Goal: Obtain resource: Download file/media

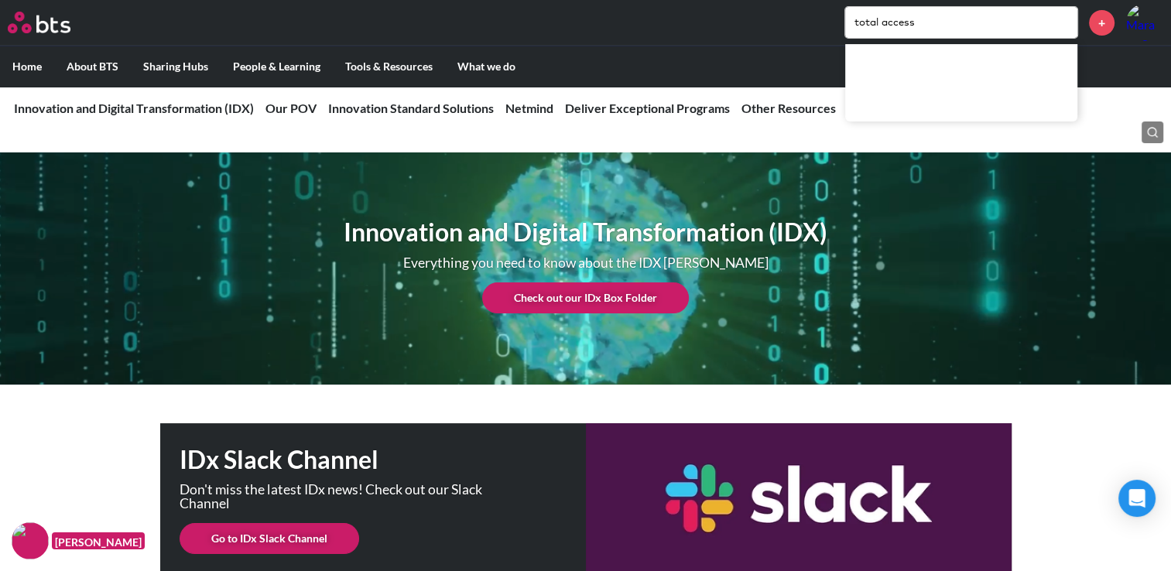
type input "total access"
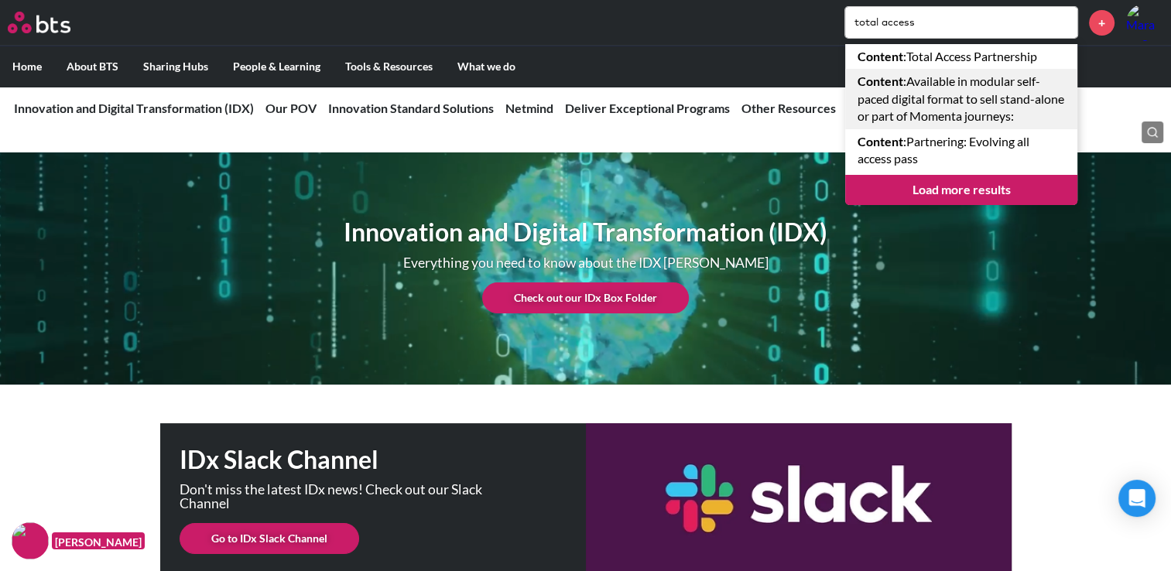
click at [964, 103] on link "Content : Available in modular self-paced digital format to sell stand-alone or…" at bounding box center [961, 99] width 232 height 60
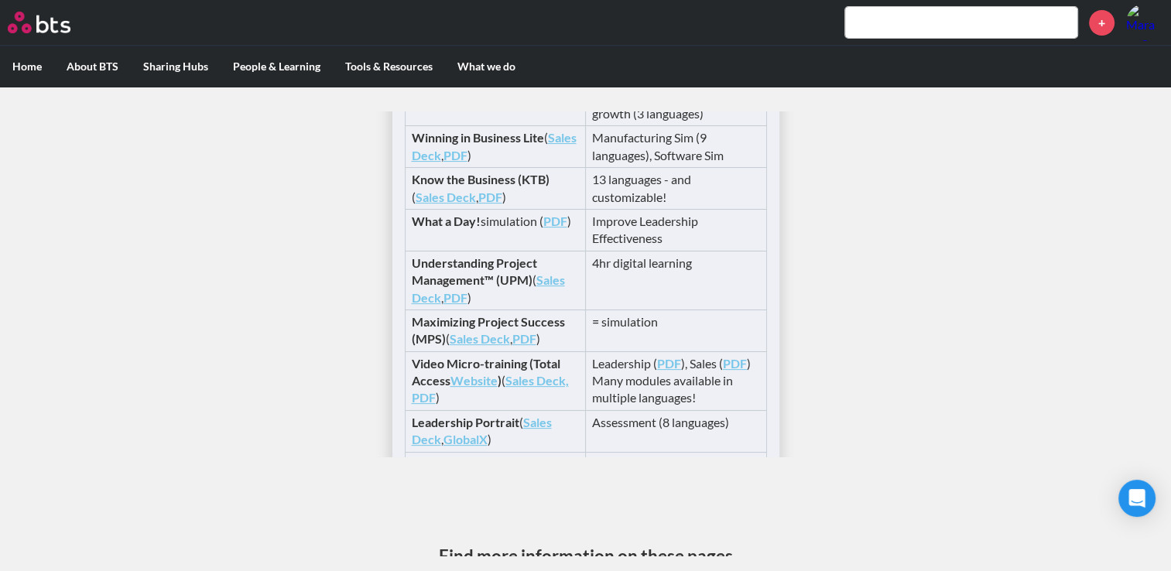
scroll to position [416, 0]
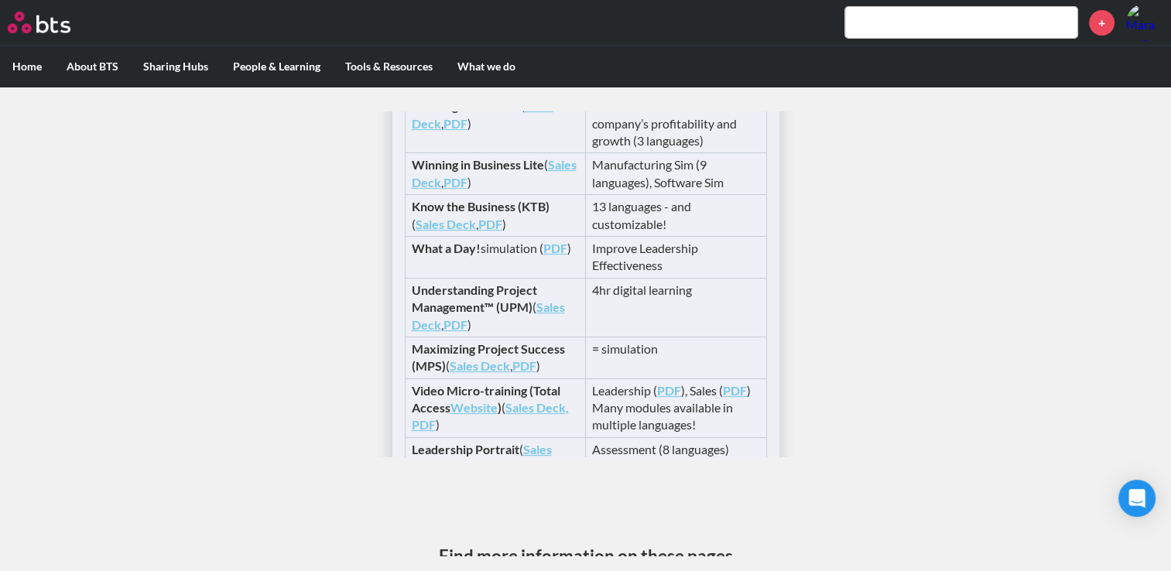
click at [549, 246] on link "PDF" at bounding box center [555, 248] width 24 height 15
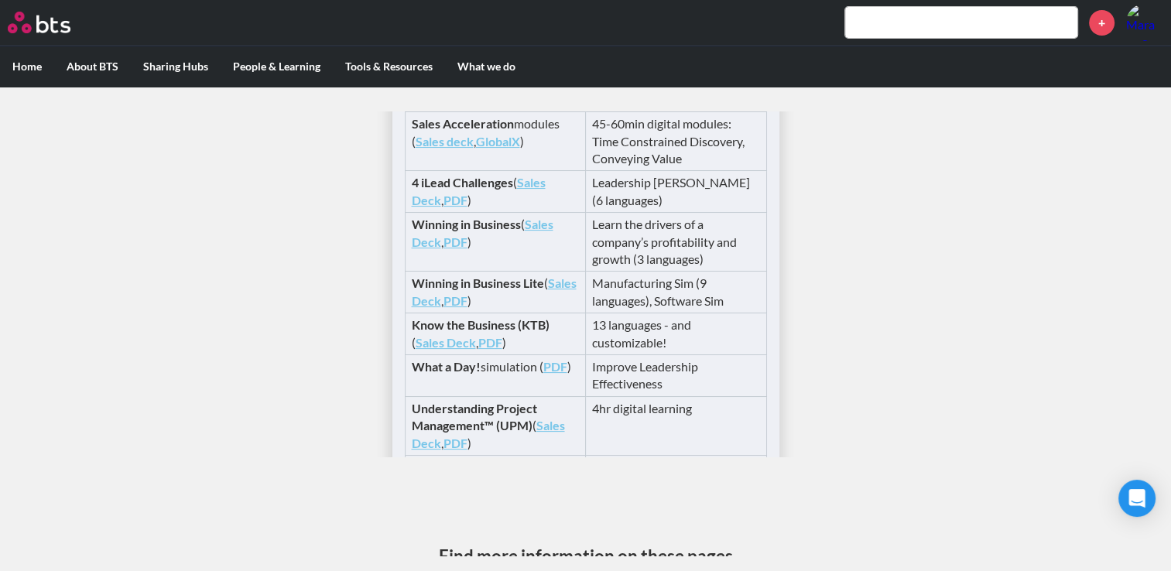
scroll to position [261, 0]
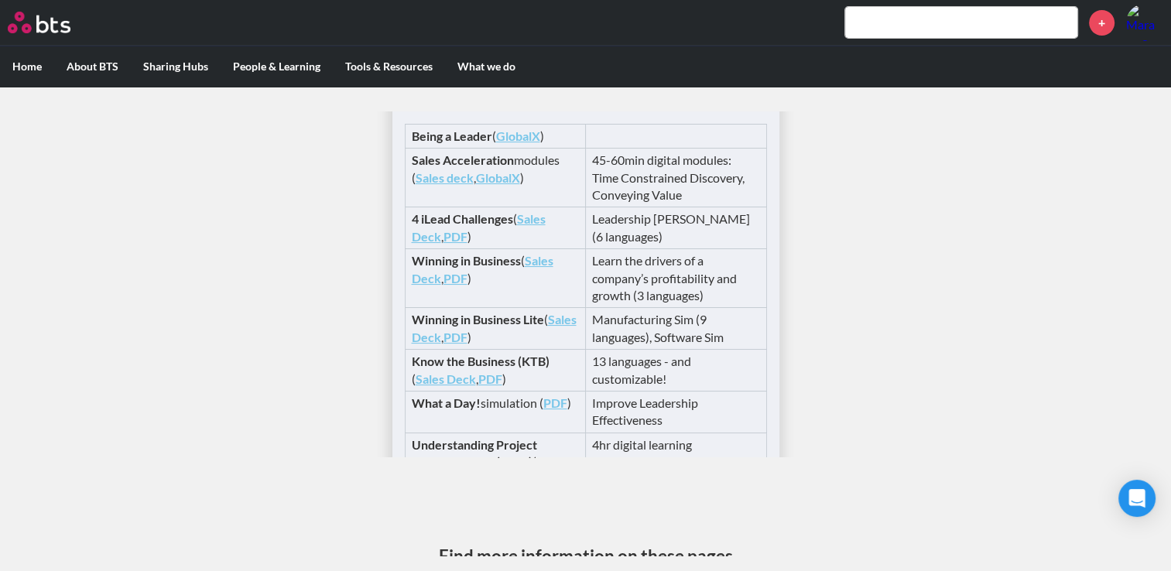
click at [521, 221] on link "Sales Deck" at bounding box center [479, 227] width 134 height 32
